Goal: Task Accomplishment & Management: Complete application form

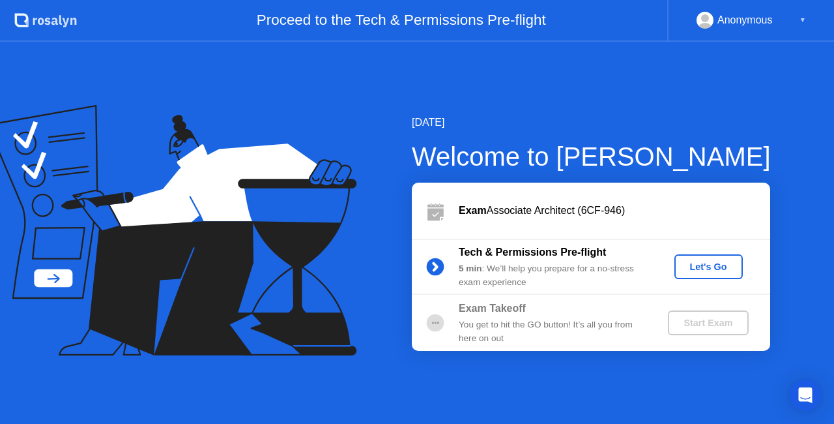
click at [705, 261] on div "Let's Go" at bounding box center [709, 266] width 58 height 10
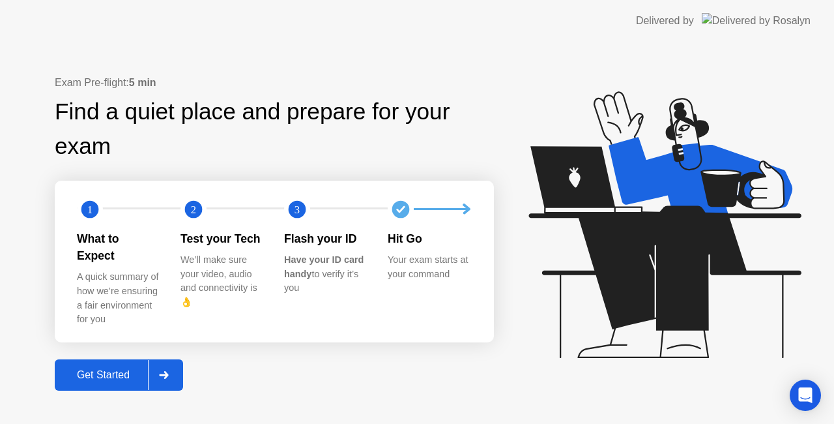
drag, startPoint x: 471, startPoint y: 353, endPoint x: 312, endPoint y: 338, distance: 159.8
click at [471, 353] on div "Exam Pre-flight: 5 min Find a quiet place and prepare for your exam 1 2 3 What …" at bounding box center [274, 233] width 439 height 316
click at [100, 369] on div "Get Started" at bounding box center [103, 375] width 89 height 12
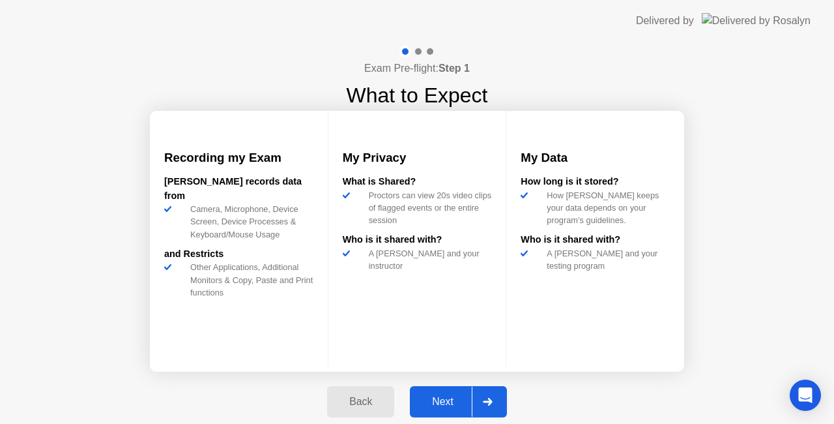
click at [454, 396] on div "Next" at bounding box center [443, 402] width 58 height 12
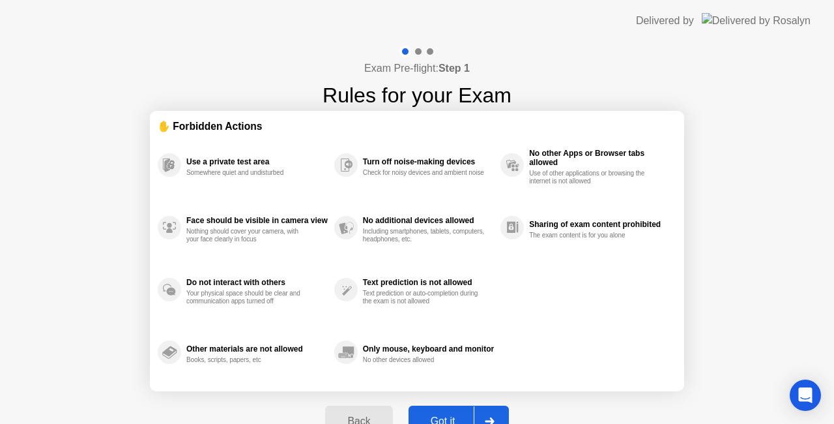
click at [445, 415] on div "Got it" at bounding box center [443, 421] width 61 height 12
select select "**********"
select select "*******"
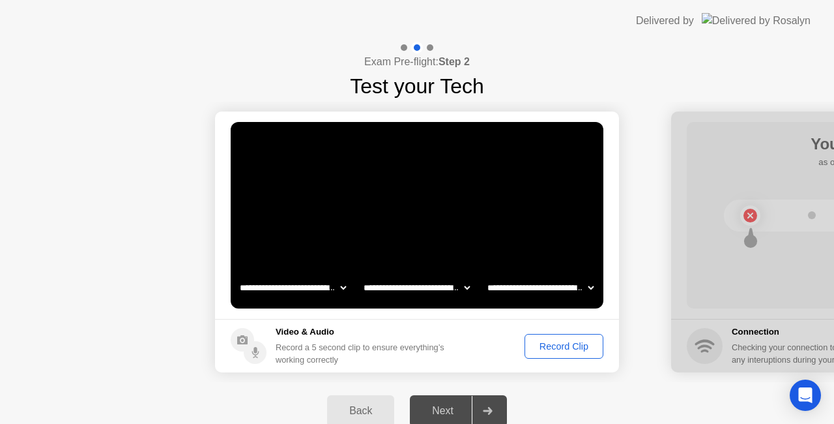
click at [451, 413] on div "Next" at bounding box center [443, 411] width 58 height 12
click at [563, 347] on div "Record Clip" at bounding box center [564, 346] width 70 height 10
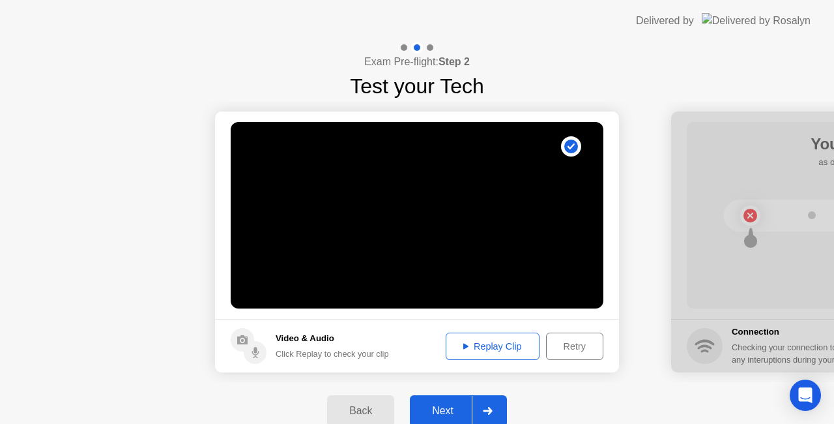
click at [439, 408] on div "Next" at bounding box center [443, 411] width 58 height 12
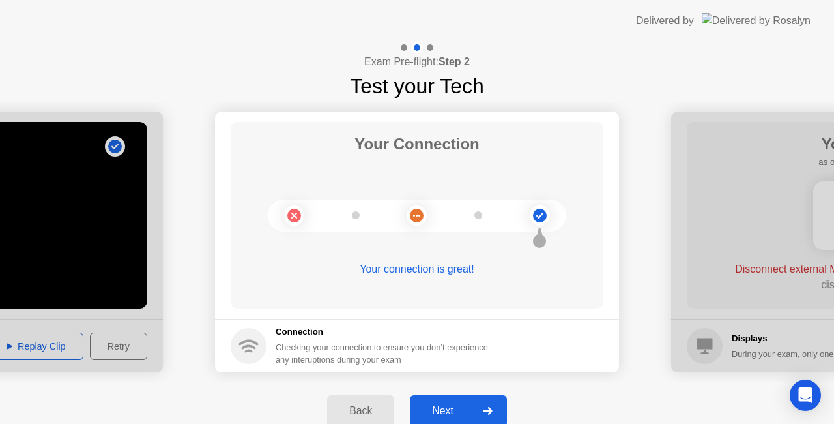
click at [458, 409] on div "Next" at bounding box center [443, 411] width 58 height 12
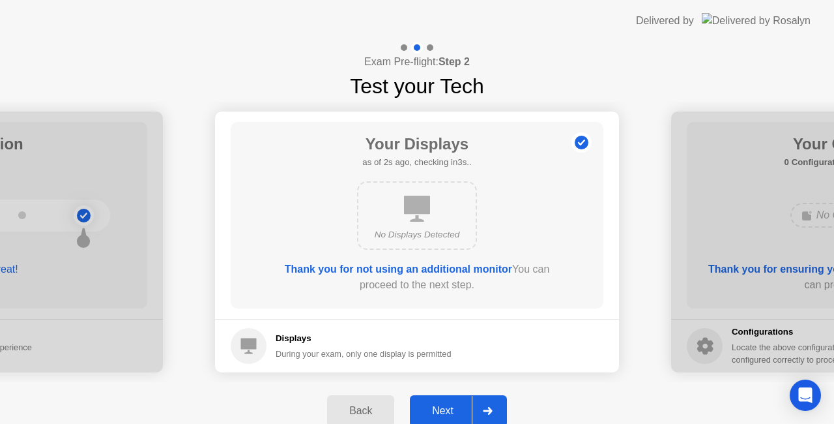
click at [443, 408] on div "Next" at bounding box center [443, 411] width 58 height 12
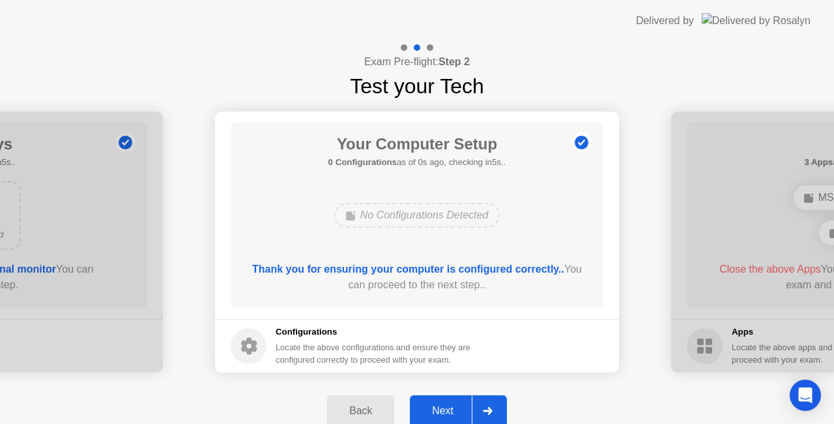
click at [446, 406] on div "Next" at bounding box center [443, 411] width 58 height 12
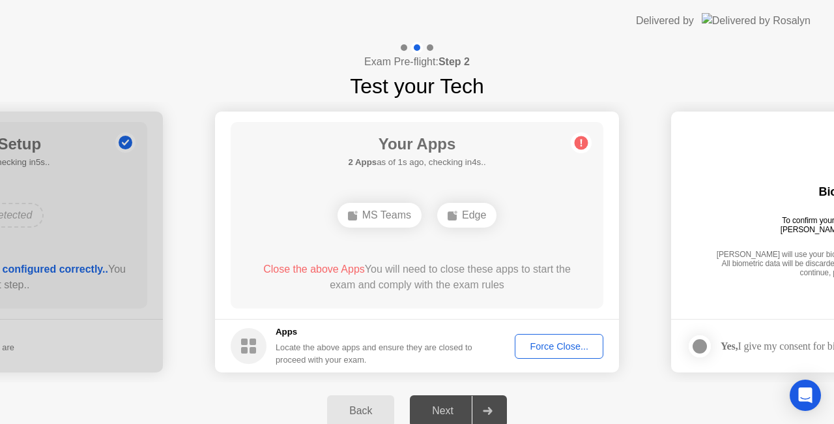
click at [557, 342] on div "Force Close..." at bounding box center [560, 346] width 80 height 10
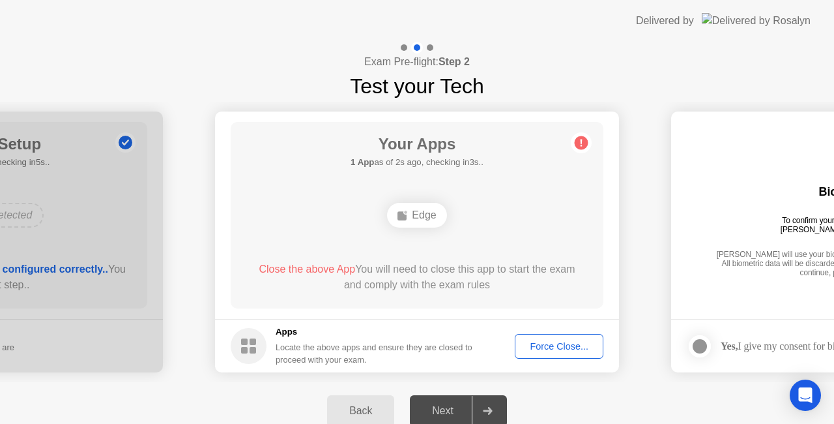
click at [312, 272] on span "Close the above App" at bounding box center [307, 268] width 96 height 11
click at [567, 346] on div "Force Close..." at bounding box center [560, 346] width 80 height 10
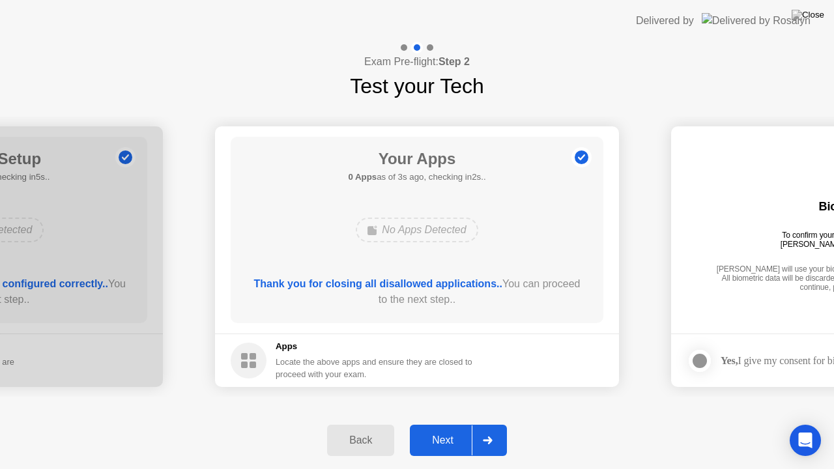
click at [450, 423] on div "Next" at bounding box center [443, 441] width 58 height 12
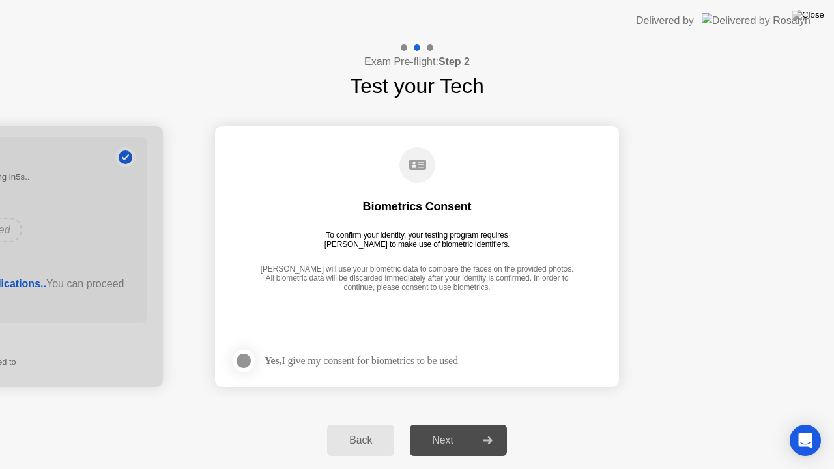
click at [245, 358] on div at bounding box center [244, 361] width 16 height 16
click at [452, 423] on div "Next" at bounding box center [443, 441] width 58 height 12
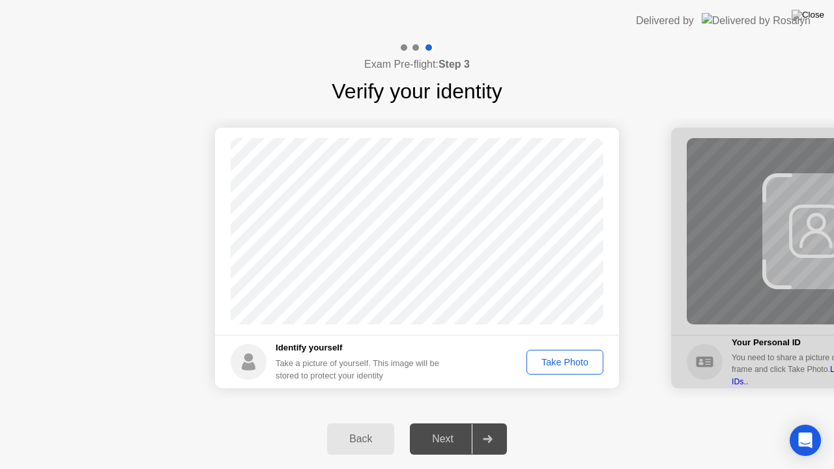
click at [563, 361] on div "Take Photo" at bounding box center [565, 362] width 68 height 10
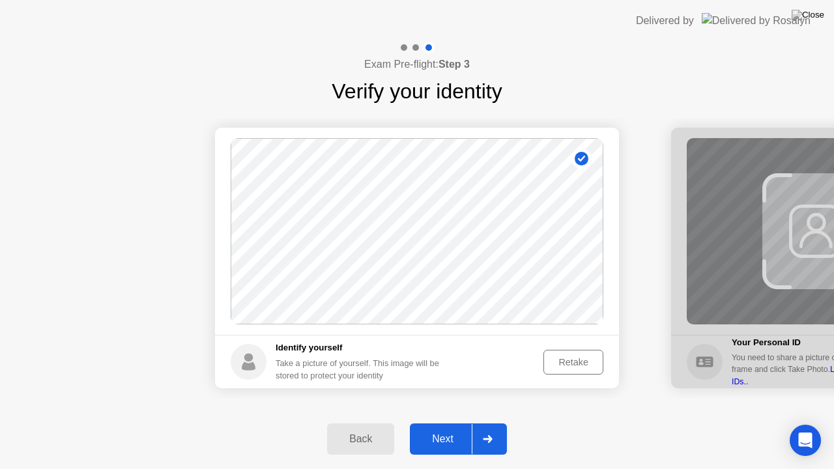
click at [433, 423] on div "Next" at bounding box center [443, 440] width 58 height 12
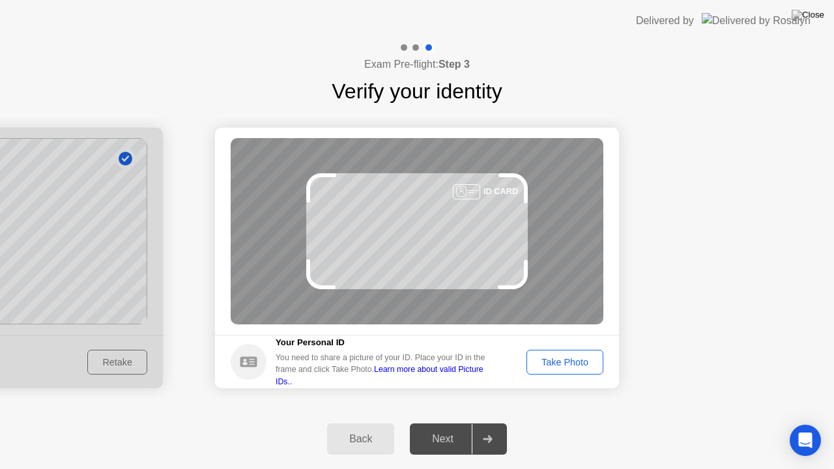
click at [581, 353] on button "Take Photo" at bounding box center [565, 362] width 77 height 25
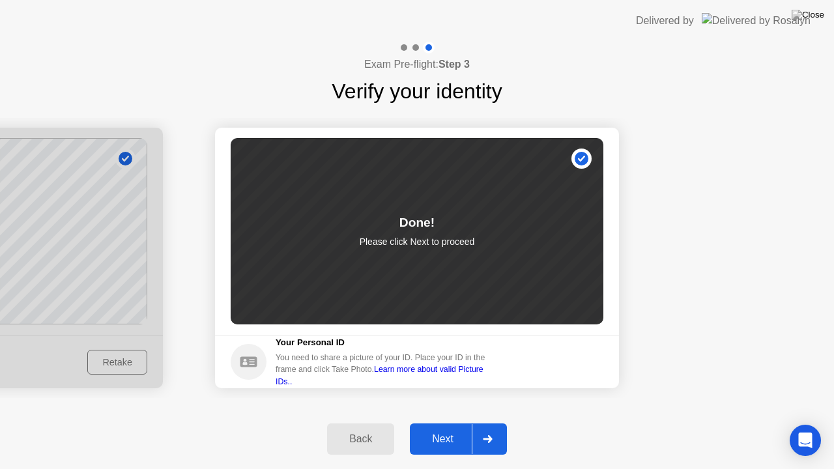
click at [451, 423] on div "Next" at bounding box center [443, 440] width 58 height 12
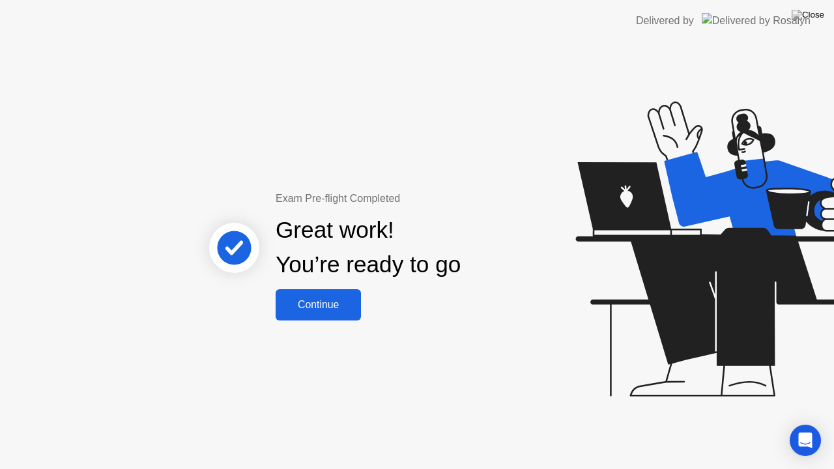
click at [314, 304] on div "Continue" at bounding box center [319, 305] width 78 height 12
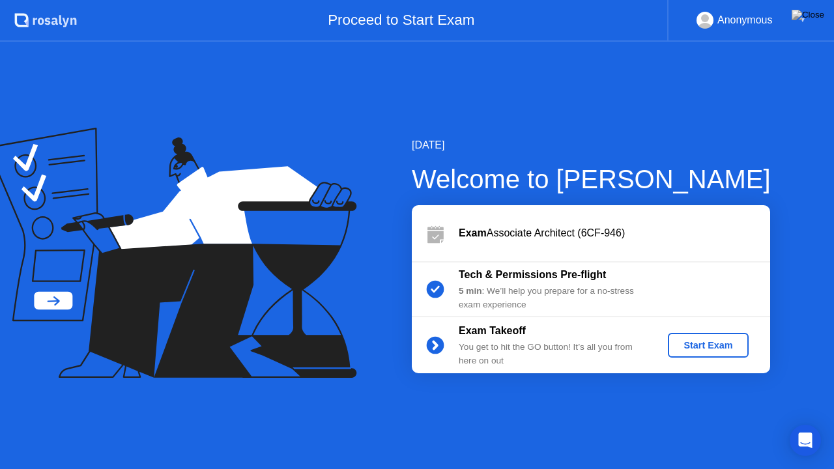
click at [712, 340] on div "Start Exam" at bounding box center [708, 345] width 70 height 10
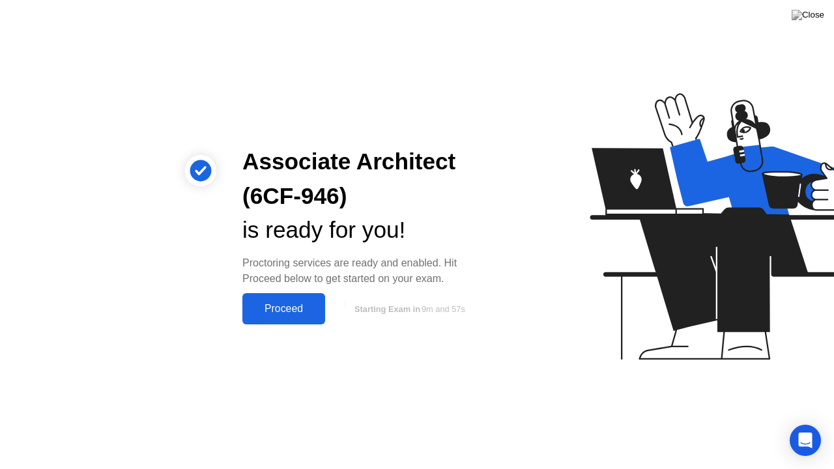
click at [287, 304] on div "Proceed" at bounding box center [283, 309] width 75 height 12
